Goal: Entertainment & Leisure: Consume media (video, audio)

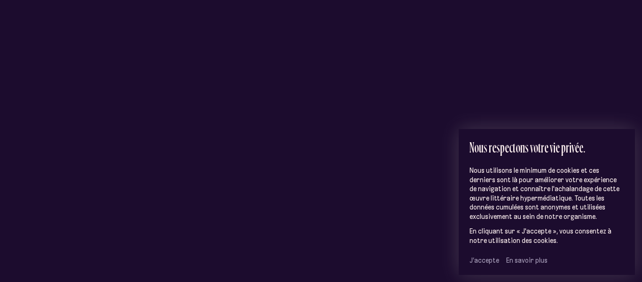
click at [484, 260] on span "J’accepte" at bounding box center [485, 260] width 30 height 8
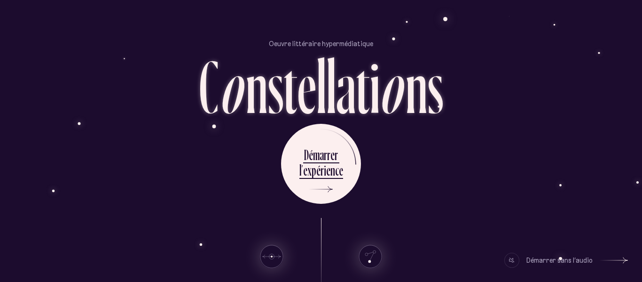
click at [344, 152] on ul "D é m a r r e r l ’ e x p é r i e n c e" at bounding box center [321, 164] width 80 height 80
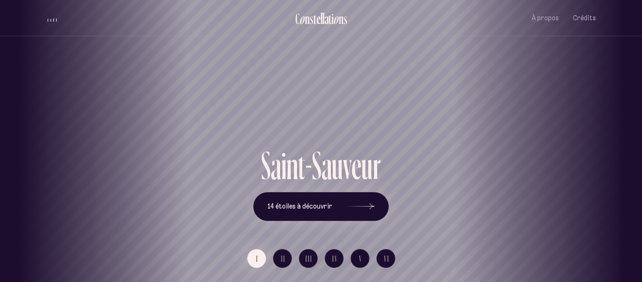
drag, startPoint x: 315, startPoint y: 132, endPoint x: 381, endPoint y: 142, distance: 67.6
click at [381, 142] on div "Saint-Sauveur" at bounding box center [388, 112] width 628 height 67
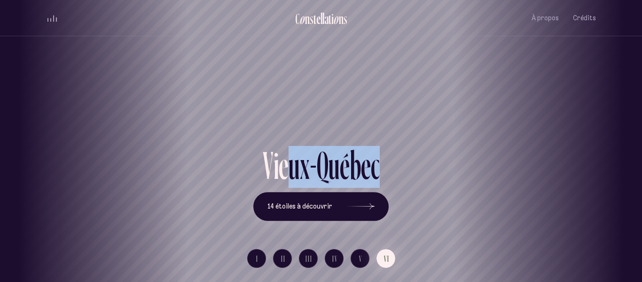
drag, startPoint x: 403, startPoint y: 165, endPoint x: 285, endPoint y: 154, distance: 118.5
click at [285, 154] on div "V i e u x - Q u é b e c 14 étoiles à découvrir" at bounding box center [321, 183] width 550 height 75
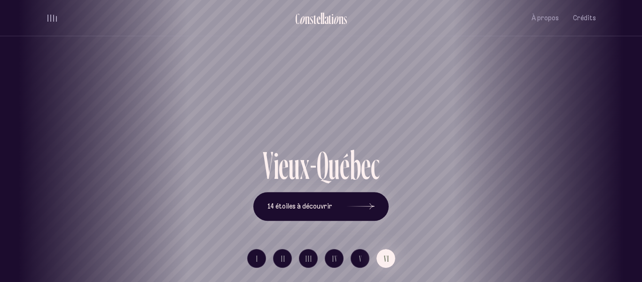
click at [521, 179] on div "V i e u x - Q u é b e c 14 étoiles à découvrir" at bounding box center [321, 183] width 550 height 75
drag, startPoint x: 456, startPoint y: 198, endPoint x: 302, endPoint y: 227, distance: 156.4
click at [302, 227] on div "V i e u x - Q u é b e c 14 étoiles à découvrir I II III IV V VI" at bounding box center [321, 214] width 564 height 136
click at [258, 254] on span "I" at bounding box center [257, 258] width 2 height 8
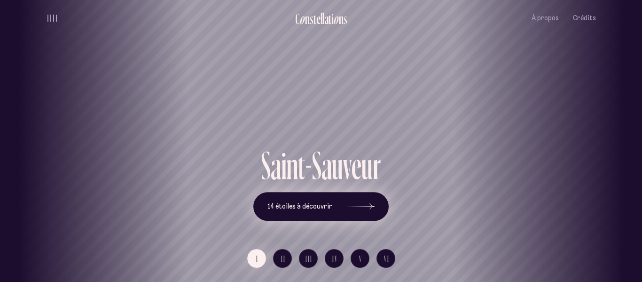
click at [344, 207] on button "14 étoiles à découvrir" at bounding box center [320, 206] width 135 height 29
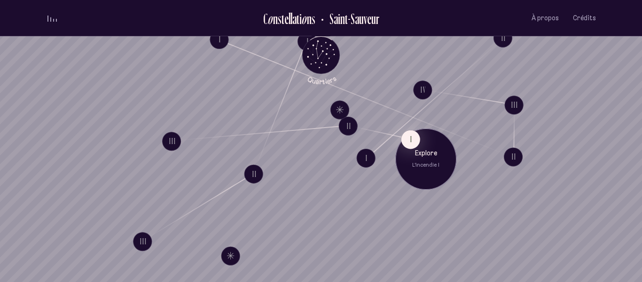
click at [421, 143] on div "Explore L'incendie I" at bounding box center [425, 158] width 61 height 61
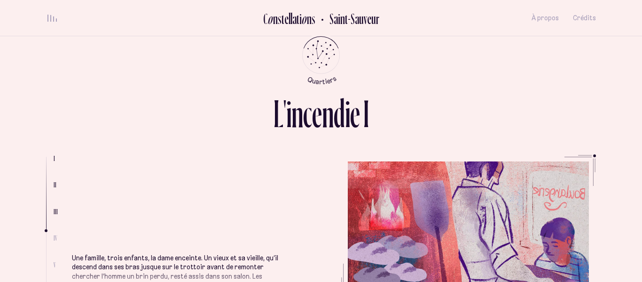
scroll to position [691, 0]
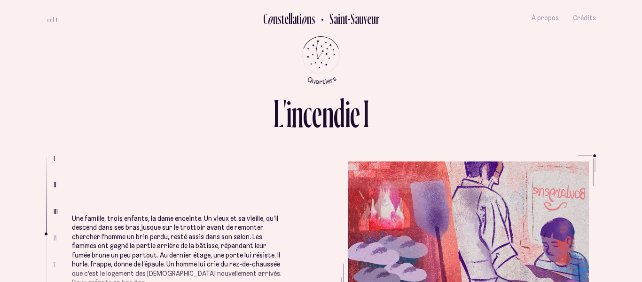
click at [532, 197] on ul "Quand il était petit, la voisine lui avait offert un emploi régulier plutôt bie…" at bounding box center [334, 224] width 524 height 141
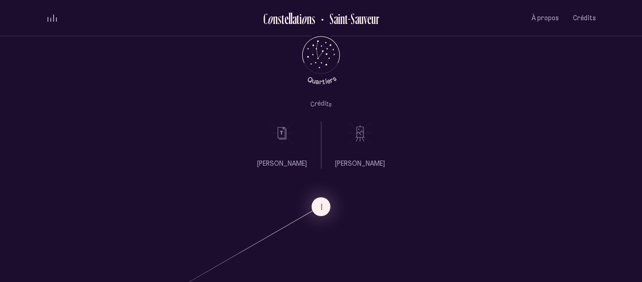
scroll to position [357, 0]
click at [284, 134] on icon at bounding box center [282, 133] width 24 height 24
click at [360, 134] on icon at bounding box center [360, 133] width 24 height 24
click at [325, 62] on icon "Quartiers" at bounding box center [321, 70] width 55 height 29
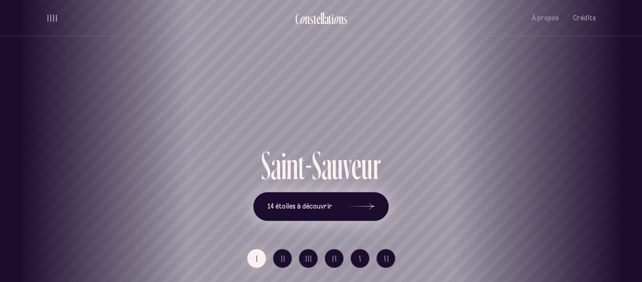
click at [305, 197] on button "14 étoiles à découvrir" at bounding box center [320, 206] width 135 height 29
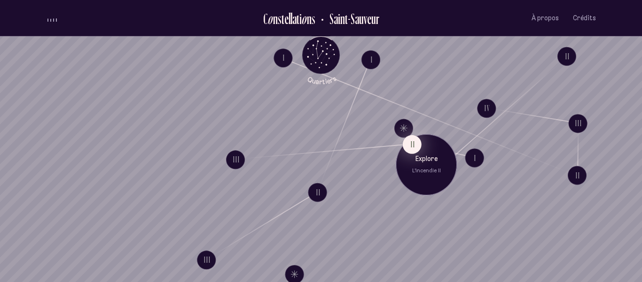
click at [416, 150] on button "II" at bounding box center [412, 143] width 19 height 19
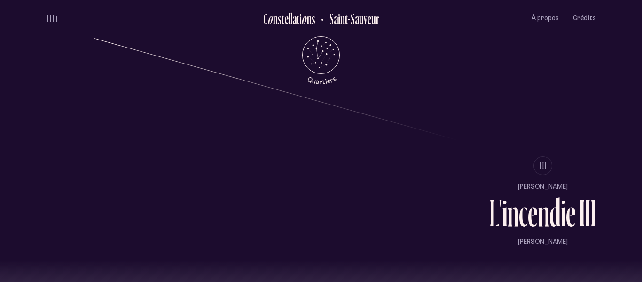
scroll to position [755, 0]
click at [543, 164] on span "III" at bounding box center [543, 166] width 7 height 8
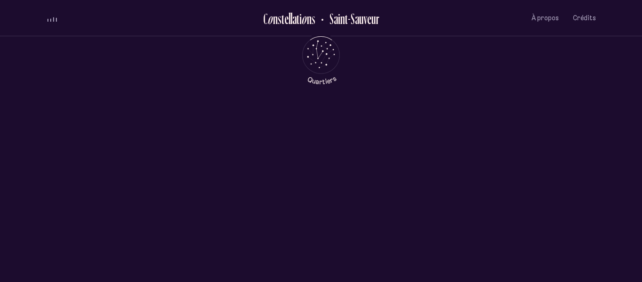
scroll to position [0, 0]
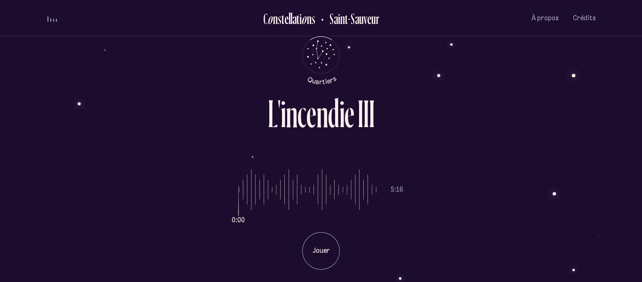
click at [324, 256] on div "Jouer" at bounding box center [321, 251] width 38 height 38
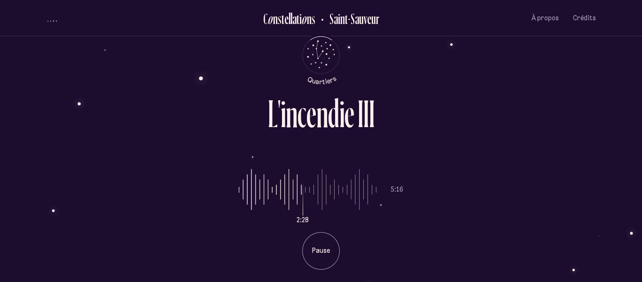
type input "*"
drag, startPoint x: 369, startPoint y: 190, endPoint x: 229, endPoint y: 199, distance: 140.8
click at [239, 199] on input "range" at bounding box center [308, 189] width 138 height 71
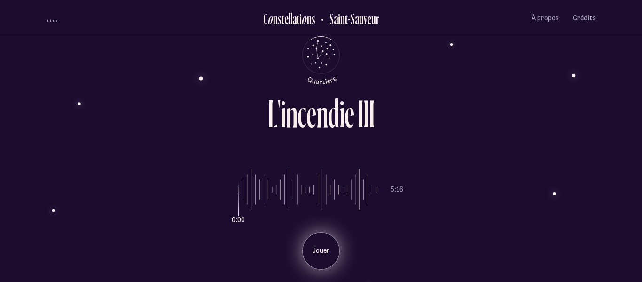
click at [333, 245] on div "Jouer" at bounding box center [321, 251] width 38 height 38
click at [333, 245] on div "Pause" at bounding box center [321, 251] width 38 height 38
click at [322, 246] on p "Jouer" at bounding box center [321, 250] width 24 height 9
click at [310, 250] on p "Pause" at bounding box center [321, 250] width 24 height 9
